Goal: Check status: Check status

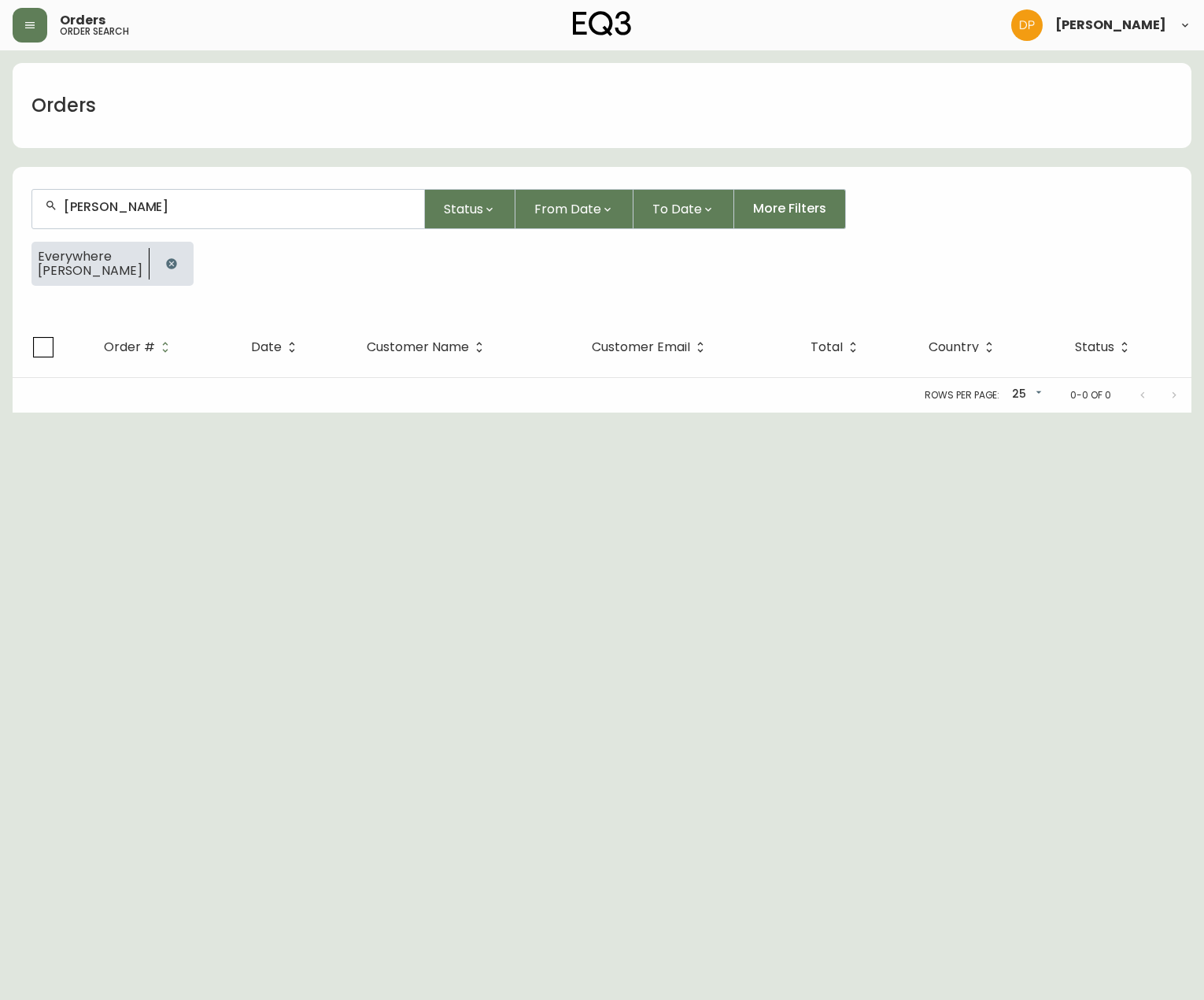
click at [158, 220] on div "[PERSON_NAME]" at bounding box center [228, 209] width 392 height 39
drag, startPoint x: 188, startPoint y: 274, endPoint x: 191, endPoint y: 265, distance: 9.5
click at [188, 265] on button "button" at bounding box center [172, 264] width 32 height 32
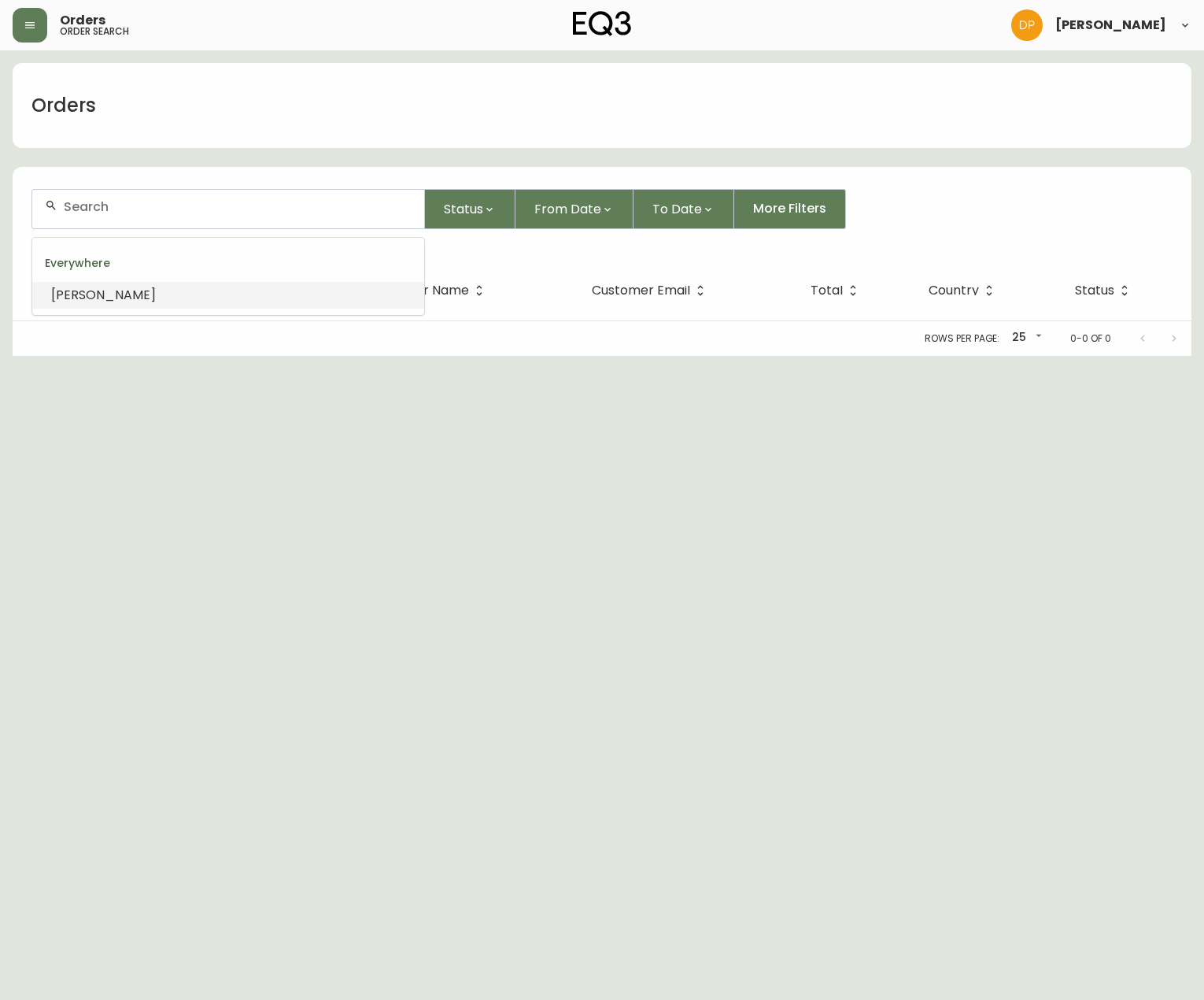
click at [183, 203] on input "text" at bounding box center [237, 206] width 348 height 15
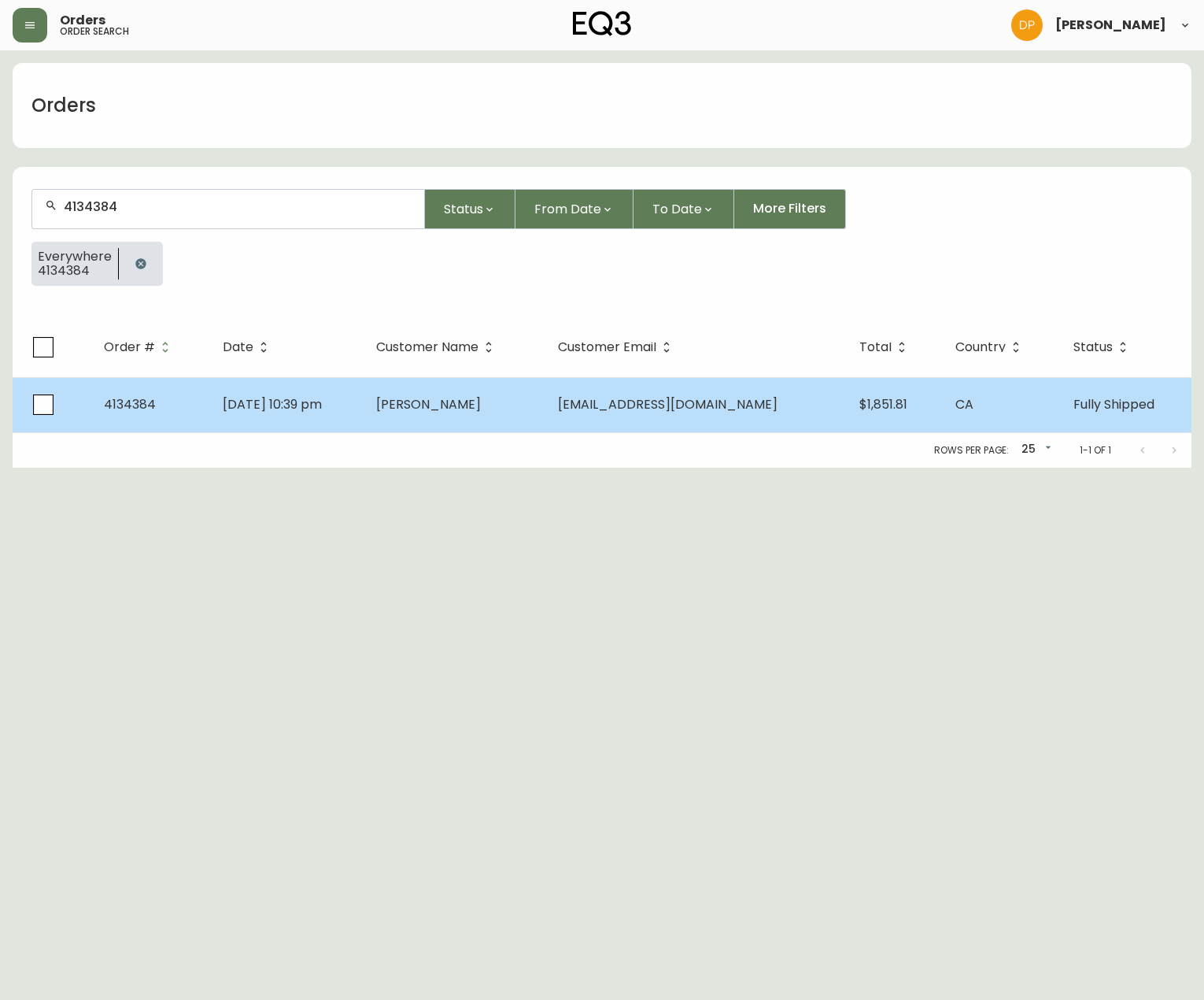
type input "4134384"
click at [296, 418] on td "[DATE] 10:39 pm" at bounding box center [286, 405] width 152 height 56
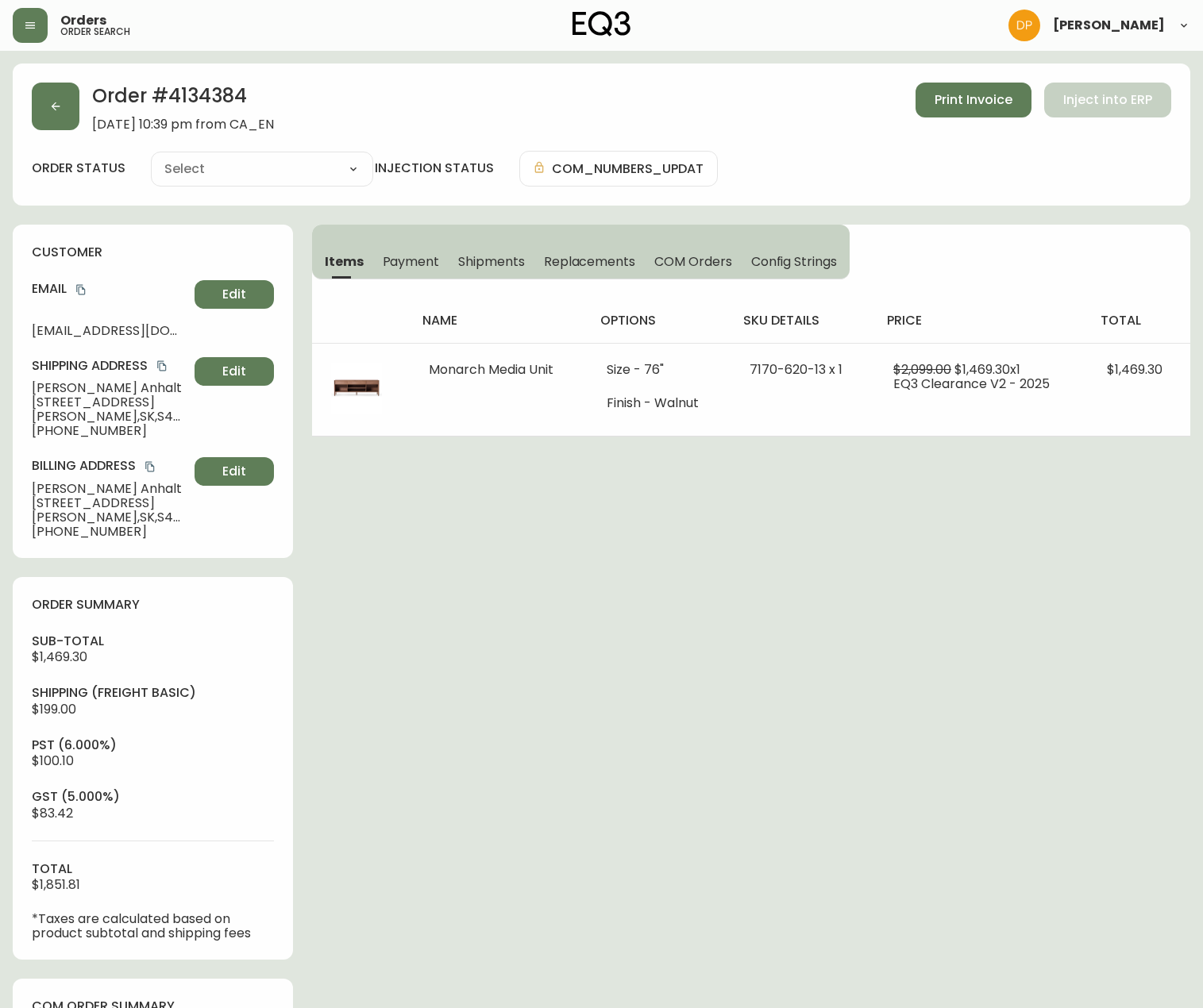
type input "Fully Shipped"
select select "FULLY_SHIPPED"
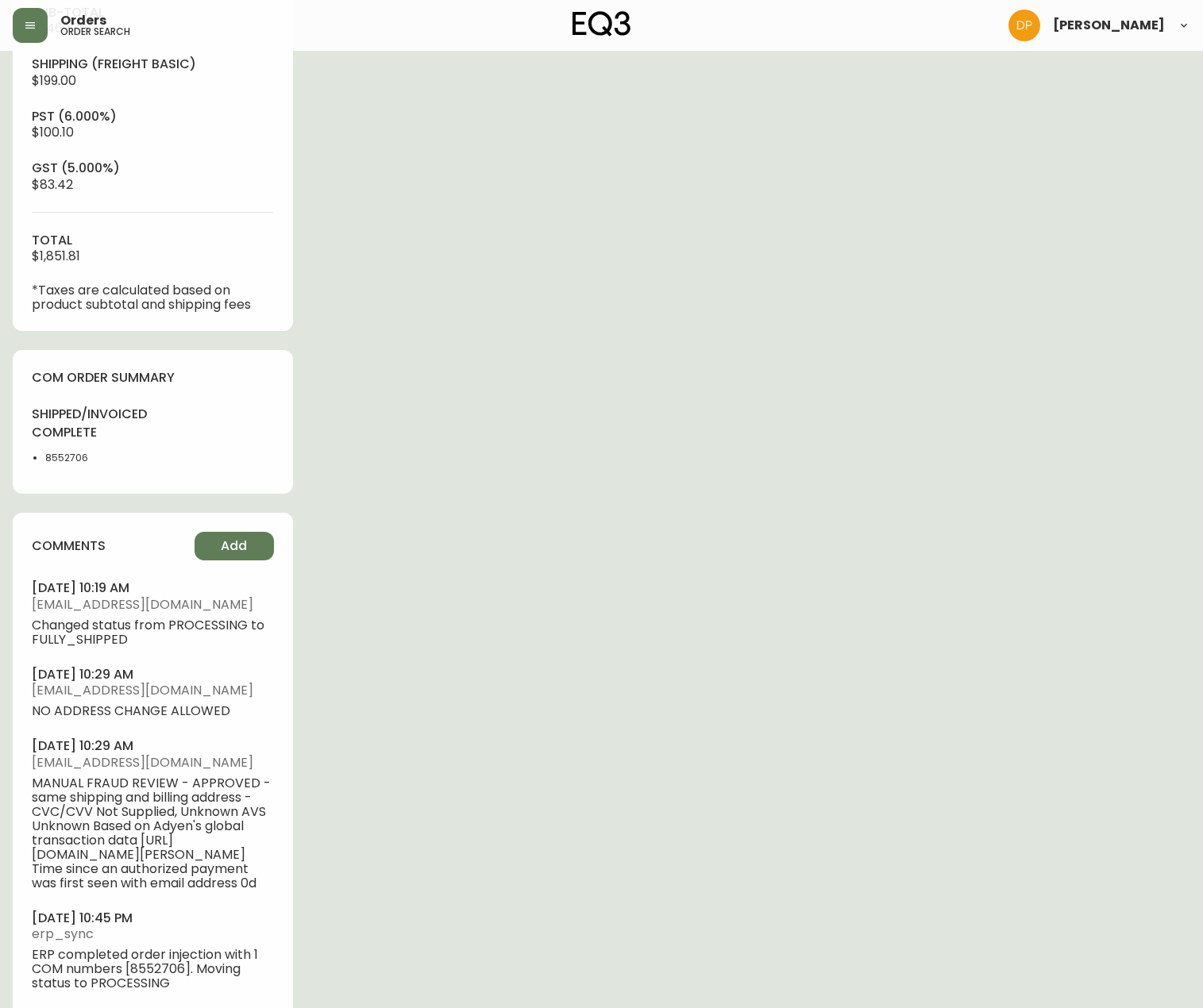
scroll to position [673, 0]
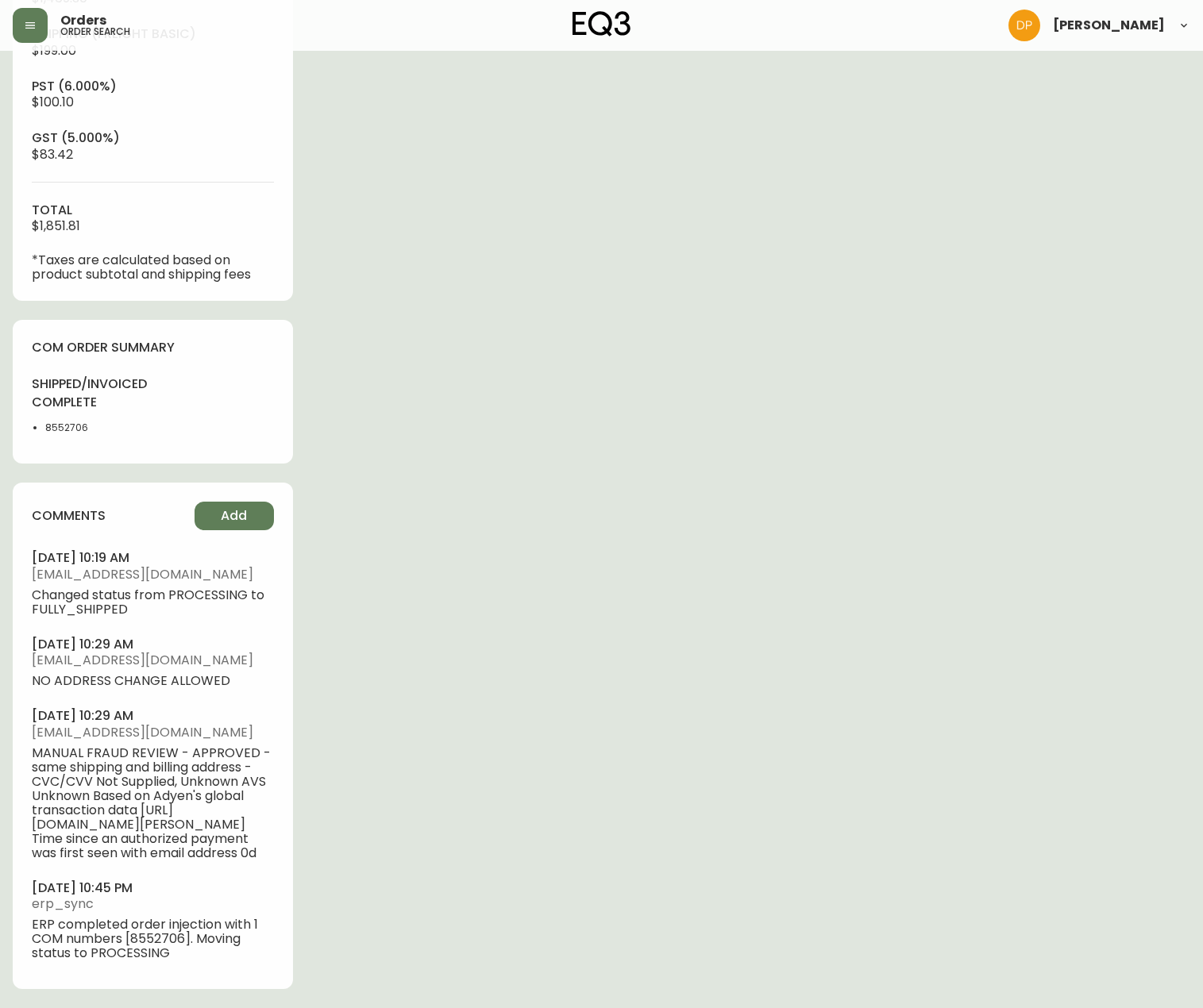
click at [863, 504] on div "Order # 4134384 [DATE] 10:39 pm from CA_EN Print Invoice Inject into ERP order …" at bounding box center [601, 206] width 1177 height 1604
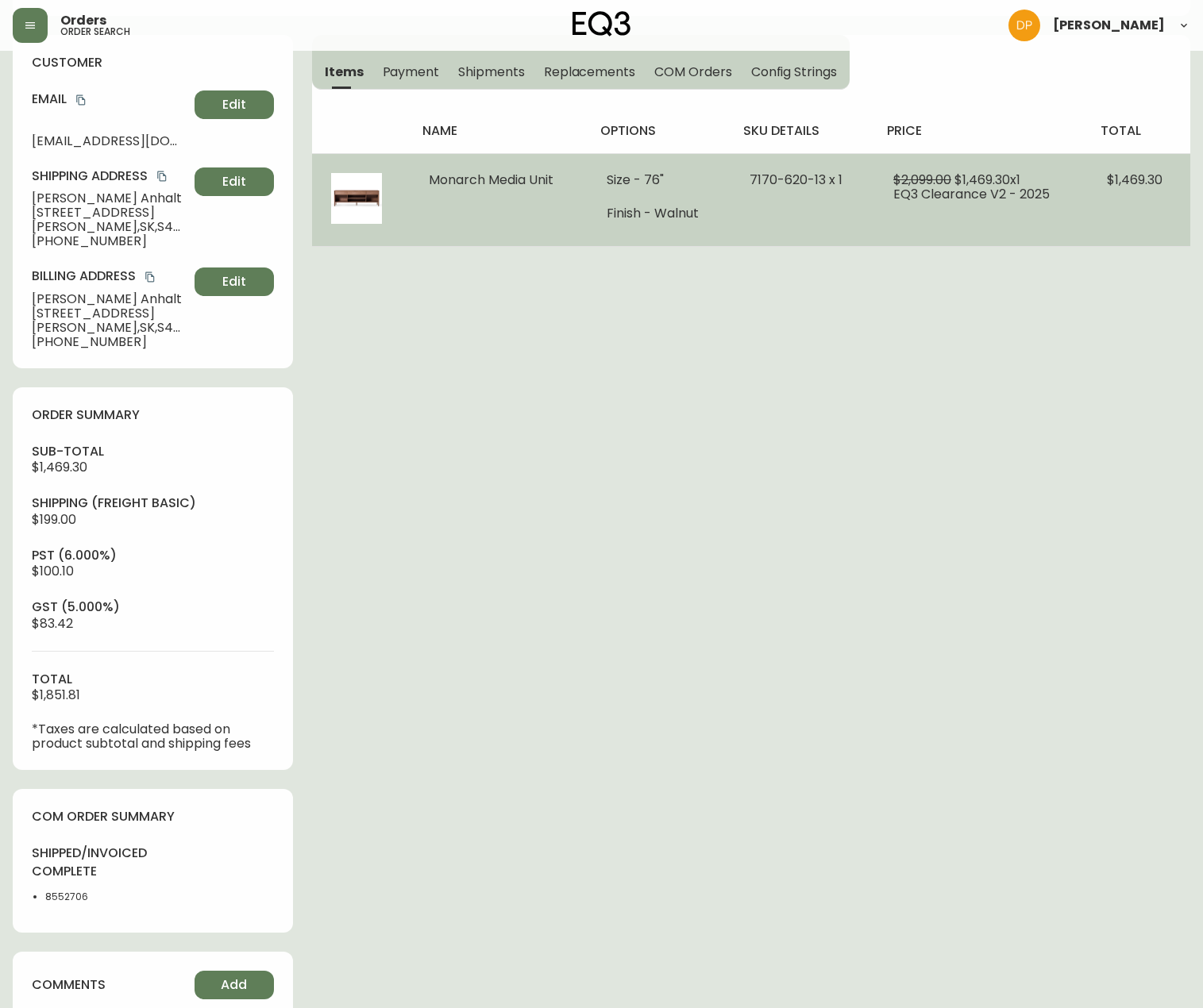
scroll to position [0, 0]
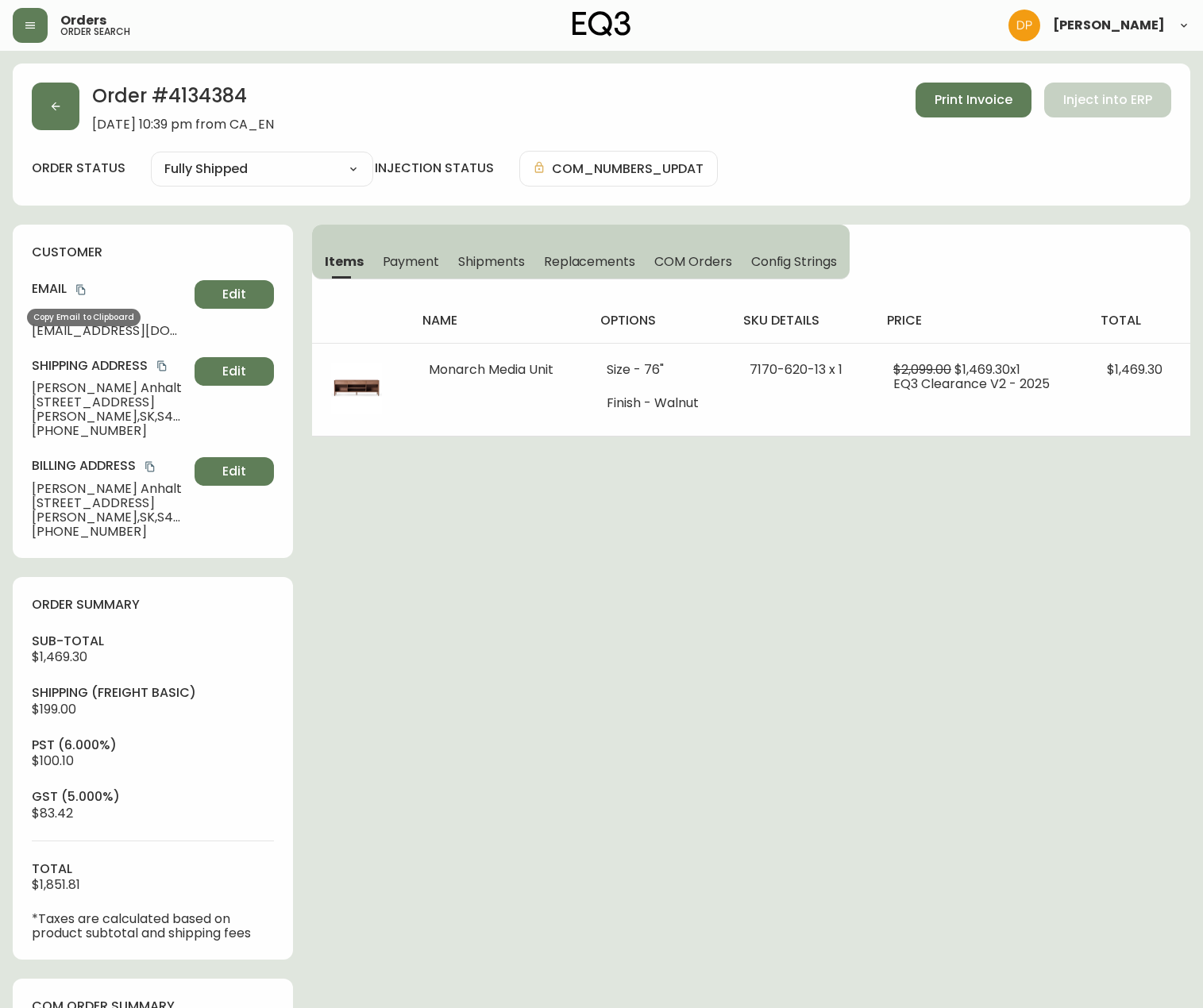
click at [78, 295] on button "copy" at bounding box center [81, 290] width 16 height 16
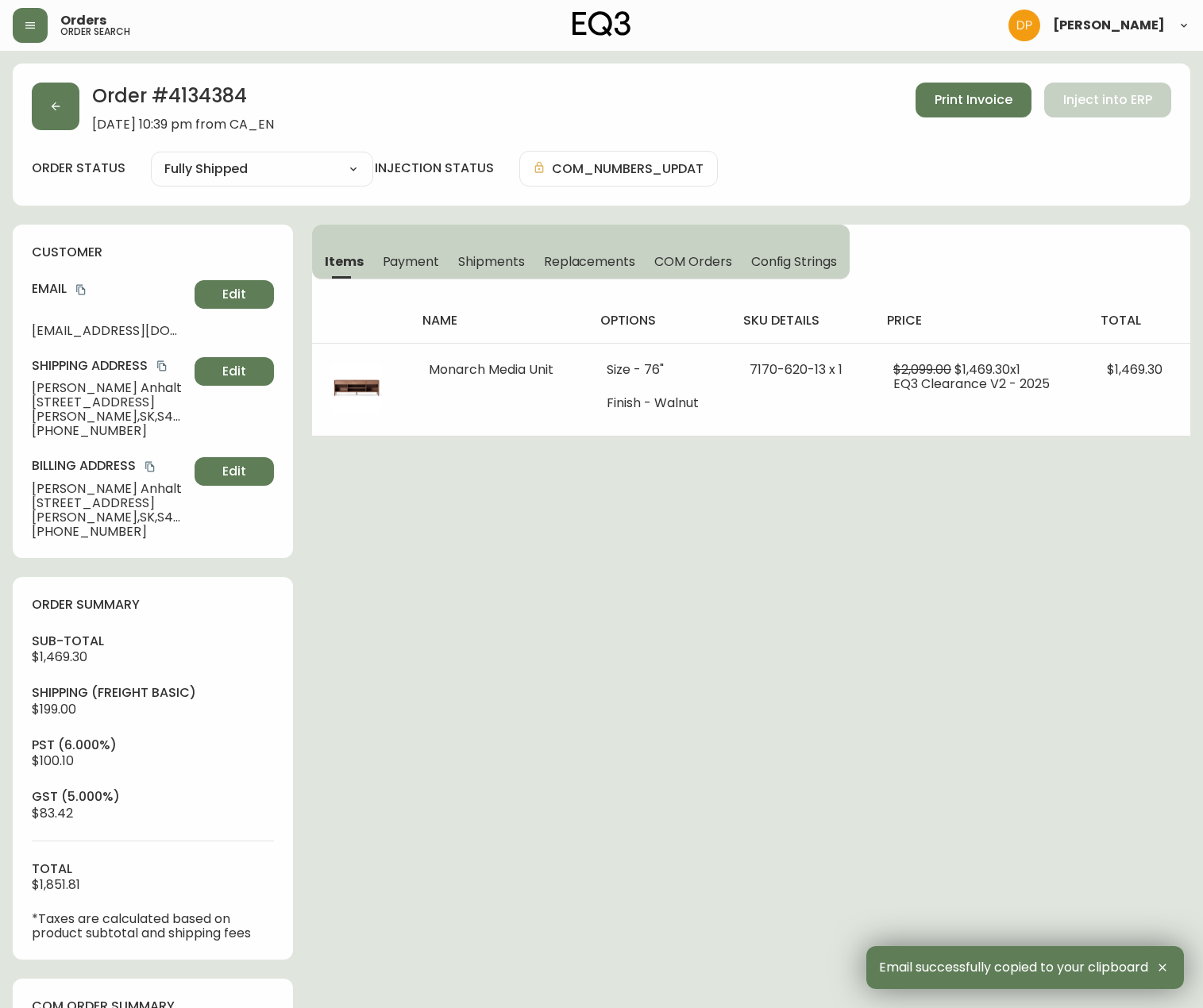
click at [27, 57] on main "Order # 4134384 [DATE] 10:39 pm from CA_EN Print Invoice Inject into ERP order …" at bounding box center [601, 859] width 1203 height 1616
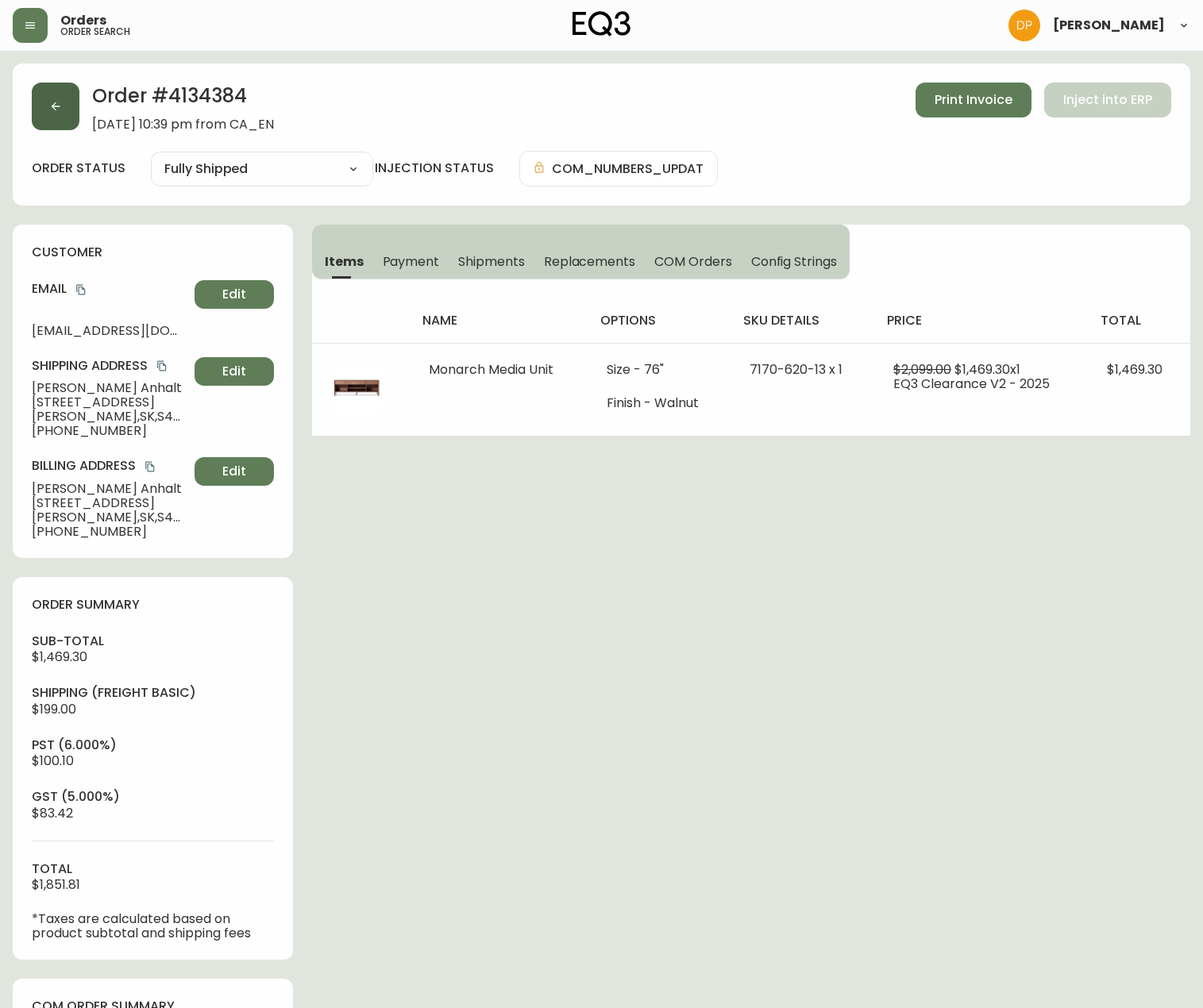
click at [56, 92] on button "button" at bounding box center [56, 107] width 48 height 48
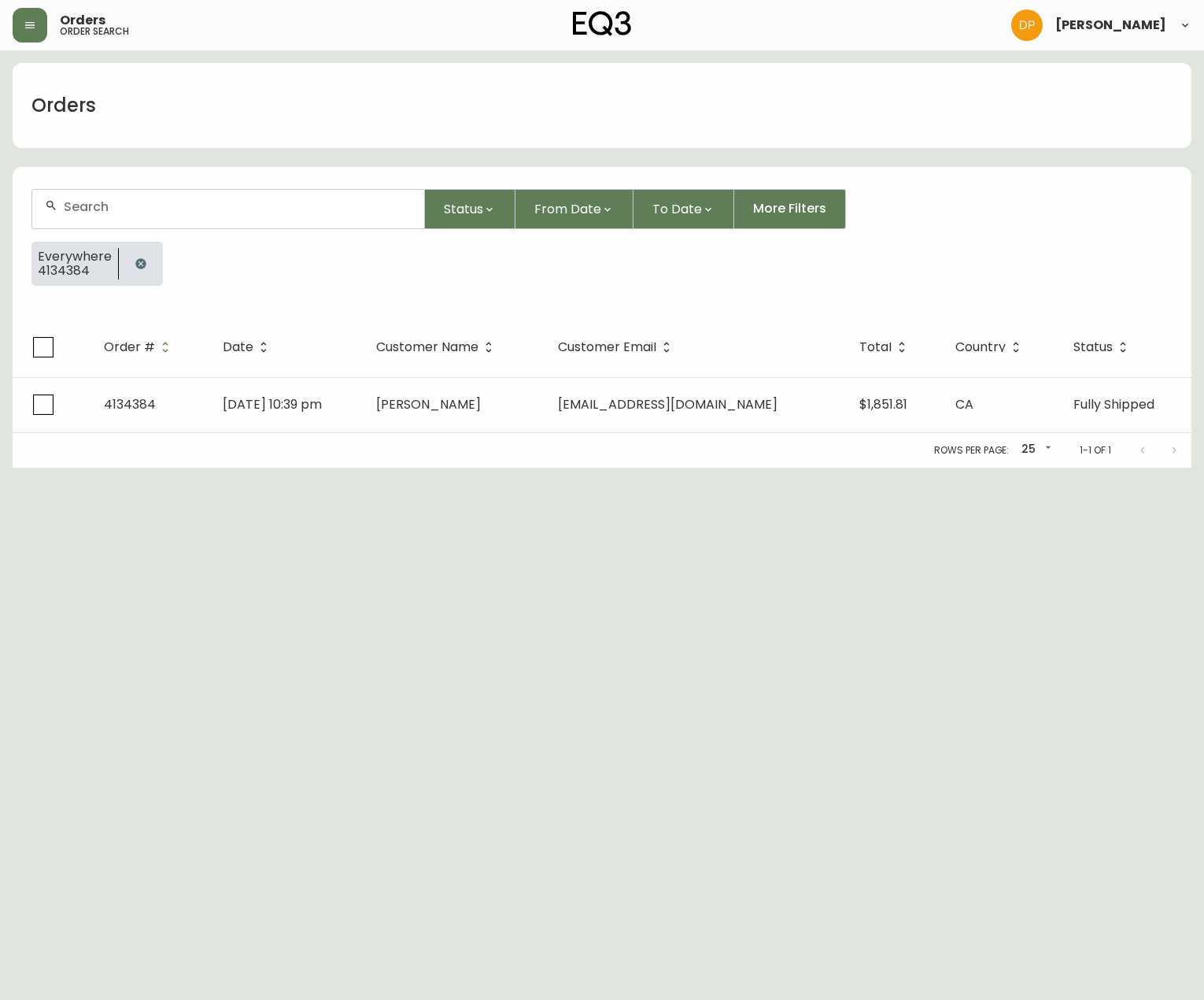
click at [118, 220] on div at bounding box center [228, 209] width 392 height 39
drag, startPoint x: 140, startPoint y: 268, endPoint x: 131, endPoint y: 243, distance: 26.6
click at [141, 268] on icon "button" at bounding box center [141, 264] width 11 height 11
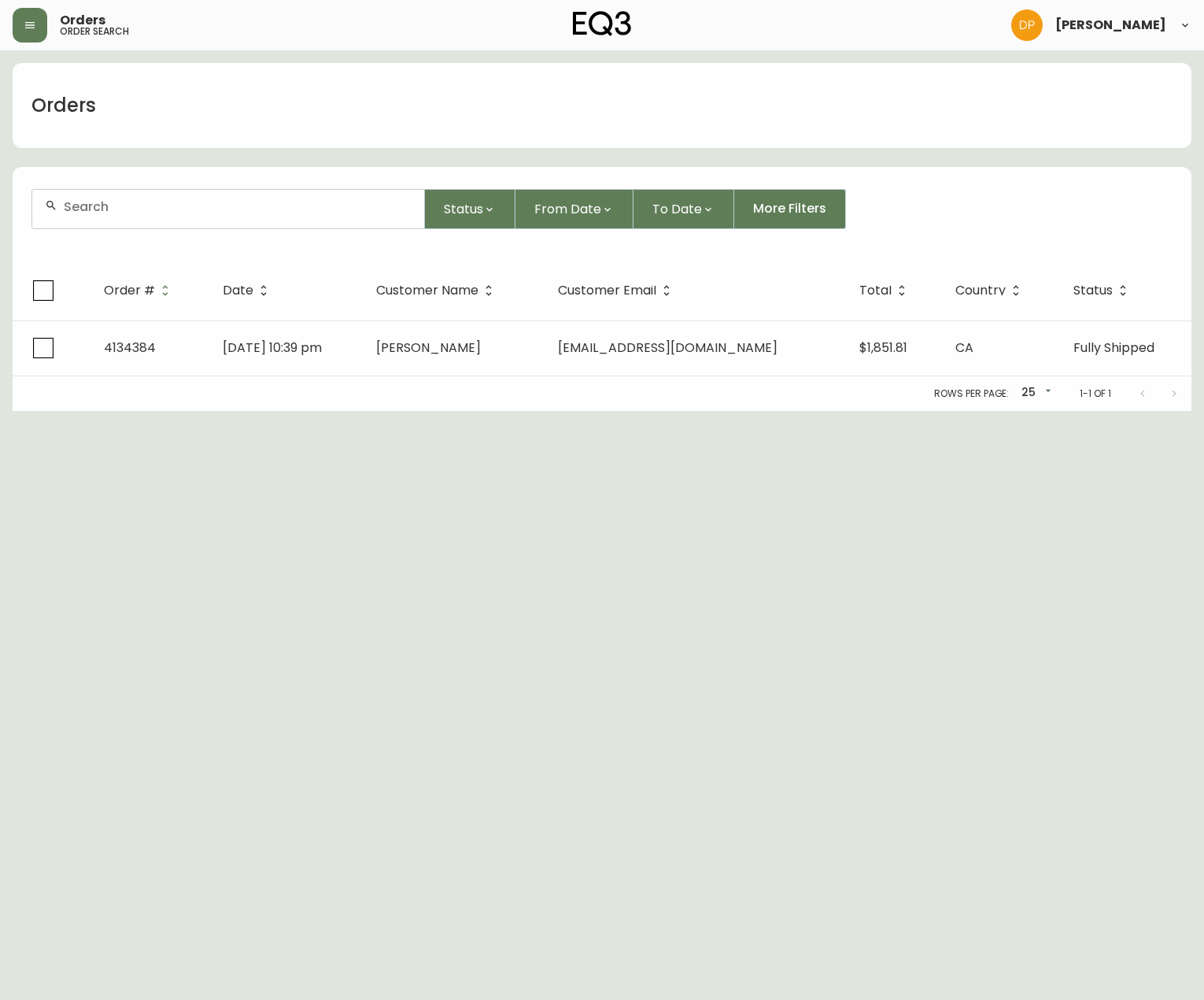
click at [125, 221] on div at bounding box center [228, 209] width 392 height 39
paste input "4133906"
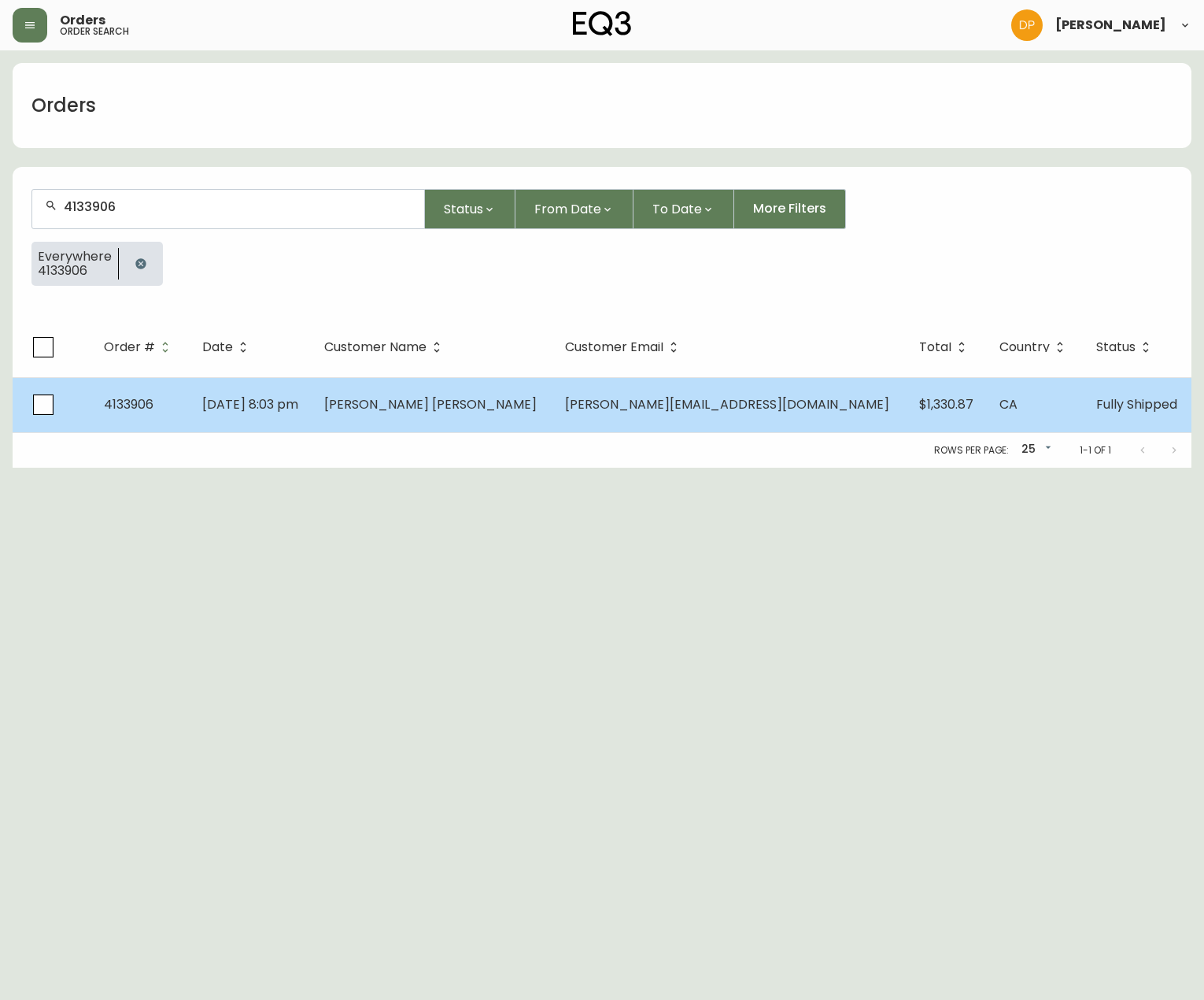
type input "4133906"
click at [261, 402] on span "[DATE] 8:03 pm" at bounding box center [250, 404] width 96 height 19
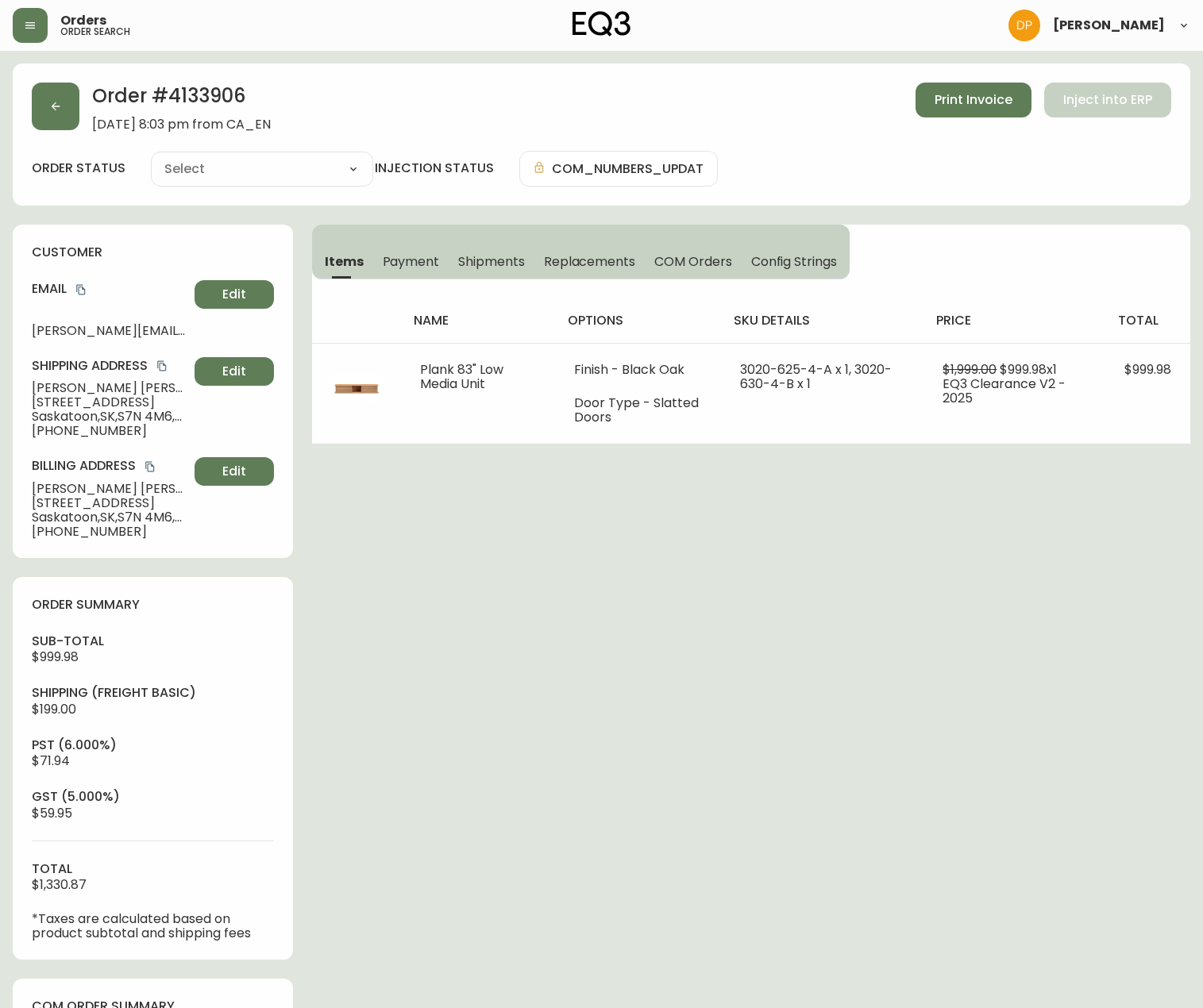
type input "Fully Shipped"
select select "FULLY_SHIPPED"
drag, startPoint x: 35, startPoint y: 382, endPoint x: 191, endPoint y: 404, distance: 157.5
click at [191, 404] on div "Shipping Address [PERSON_NAME][GEOGRAPHIC_DATA][PERSON_NAME][STREET_ADDRESS][PE…" at bounding box center [153, 397] width 242 height 81
click at [150, 469] on icon "copy" at bounding box center [150, 467] width 12 height 12
